Goal: Task Accomplishment & Management: Manage account settings

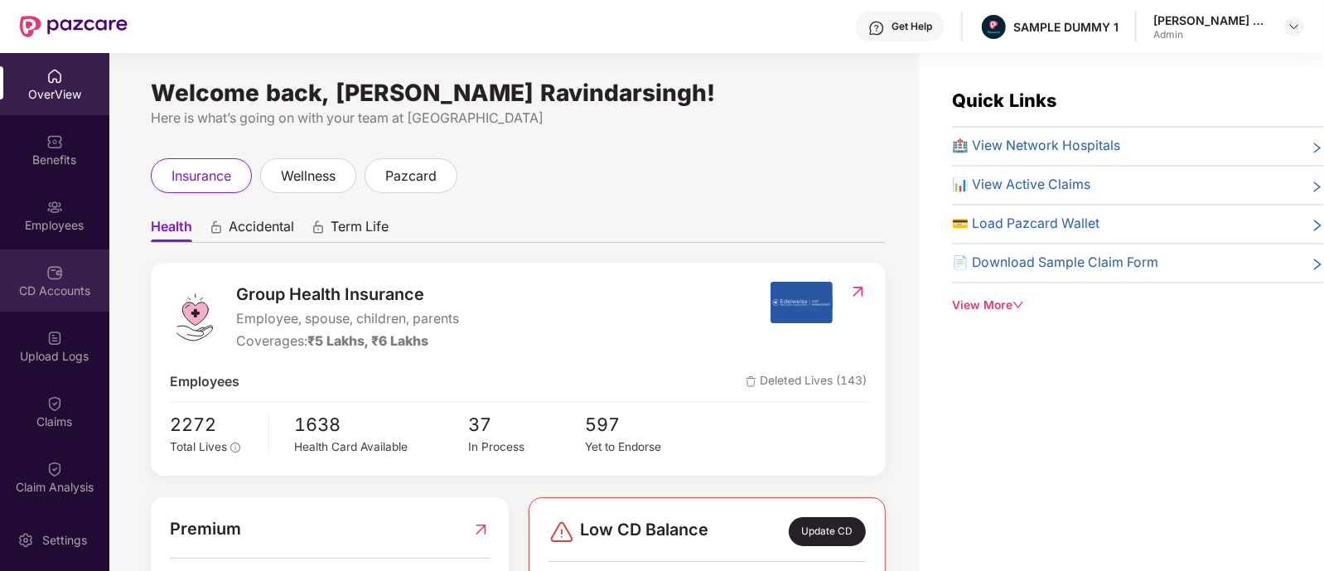
click at [66, 263] on div "CD Accounts" at bounding box center [54, 280] width 109 height 62
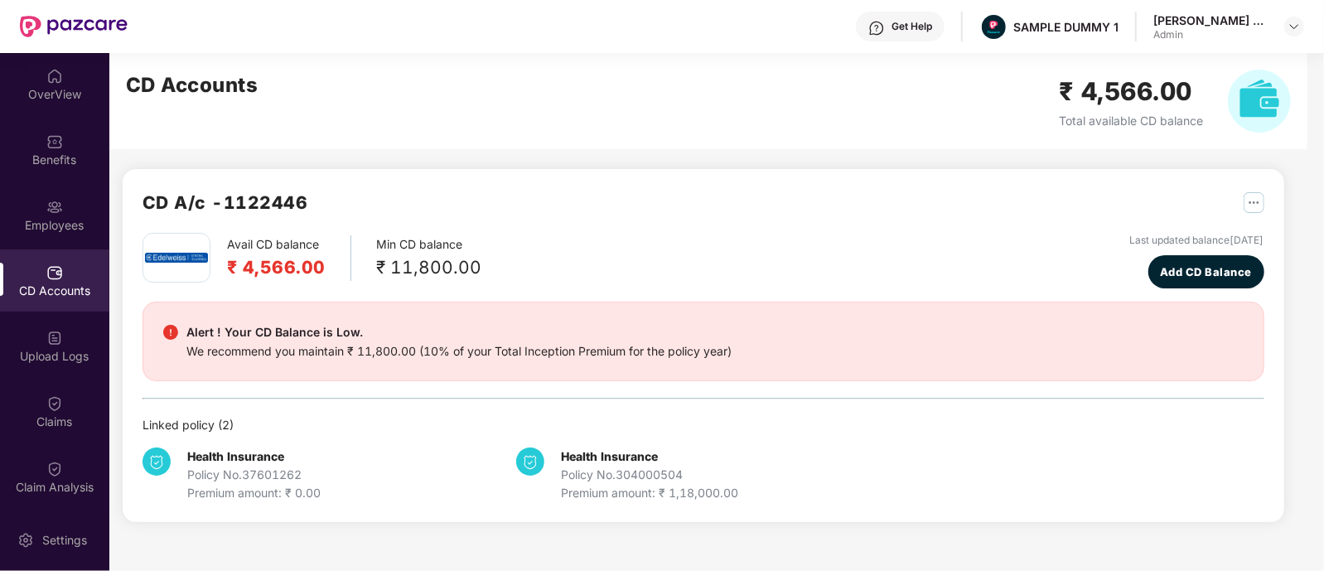
click at [387, 68] on div "CD Accounts ₹ 4,566.00 Total available CD balance" at bounding box center [708, 101] width 1198 height 96
drag, startPoint x: 387, startPoint y: 68, endPoint x: 1212, endPoint y: 196, distance: 834.5
click at [1212, 196] on div "CD A/c - 1122446 Avail CD balance ₹ 4,566.00 Min CD balance ₹ 11,800.00 Last up…" at bounding box center [696, 297] width 1175 height 489
drag, startPoint x: 1212, startPoint y: 196, endPoint x: 612, endPoint y: 219, distance: 599.6
click at [612, 219] on div "CD A/c - 1122446" at bounding box center [704, 211] width 1122 height 44
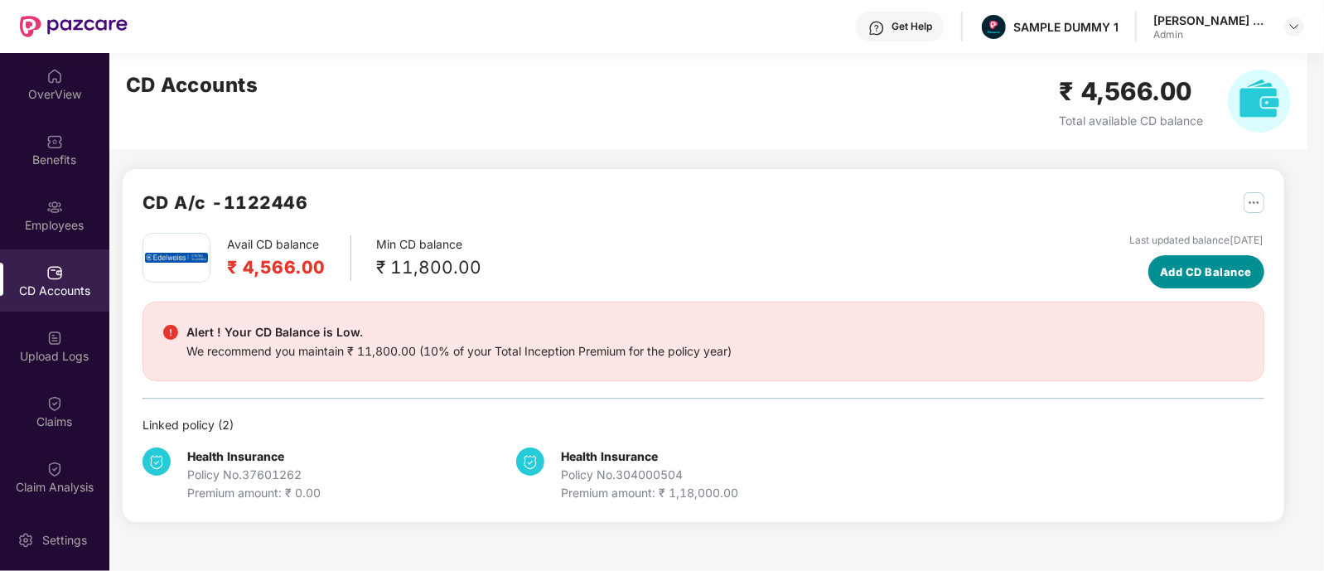
click at [1149, 259] on button "Add CD Balance" at bounding box center [1207, 271] width 116 height 33
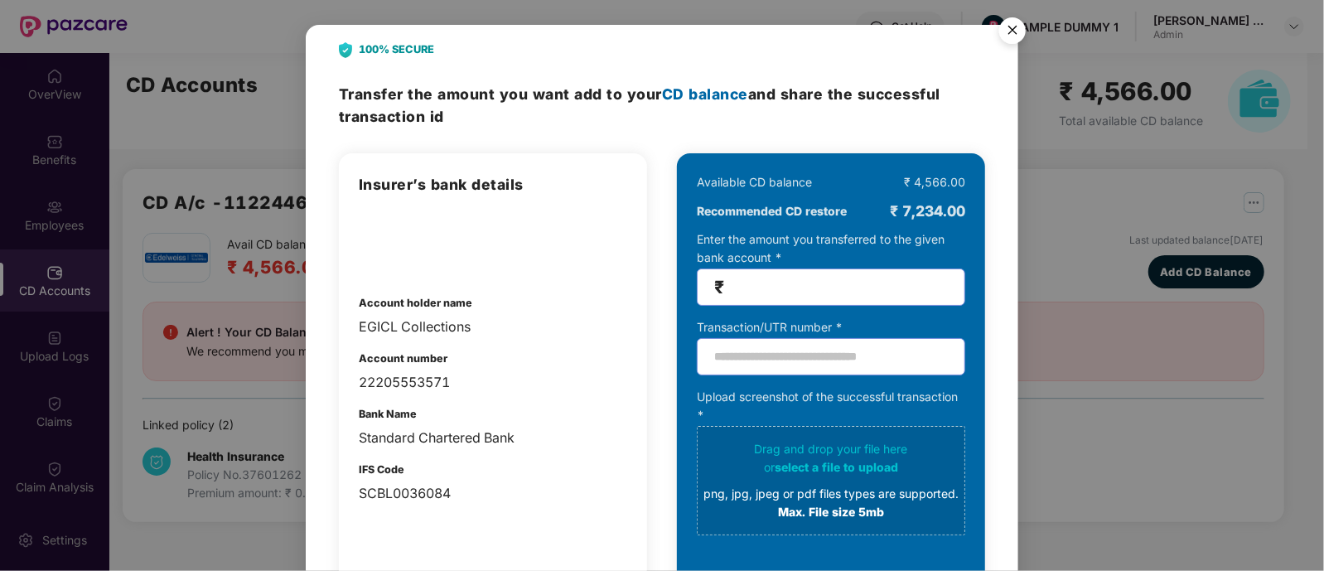
click at [1011, 25] on img "Close" at bounding box center [1013, 33] width 46 height 46
